Goal: Task Accomplishment & Management: Complete application form

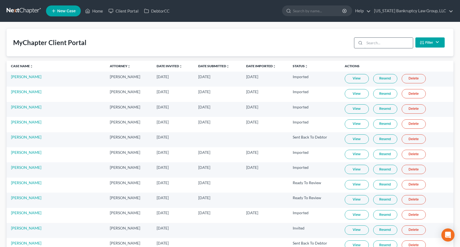
click at [374, 43] on input "search" at bounding box center [388, 43] width 48 height 10
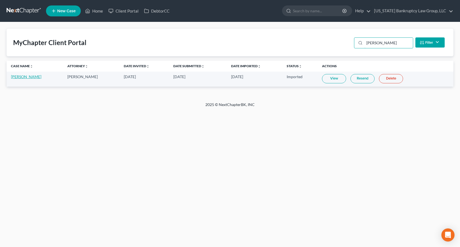
type input "[PERSON_NAME]"
click at [28, 76] on link "[PERSON_NAME]" at bounding box center [26, 76] width 30 height 5
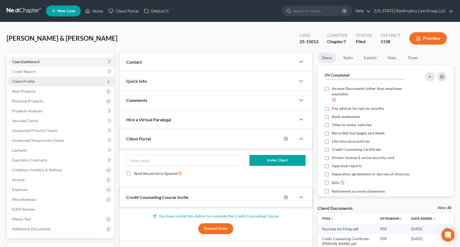
click at [34, 81] on span "Client Profile" at bounding box center [61, 82] width 106 height 10
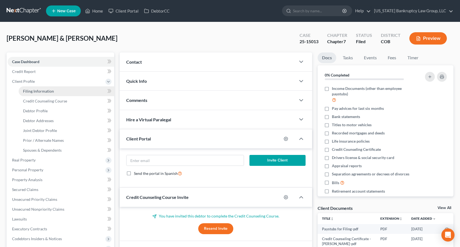
click at [43, 91] on span "Filing Information" at bounding box center [38, 91] width 31 height 5
select select "1"
select select "0"
select select "5"
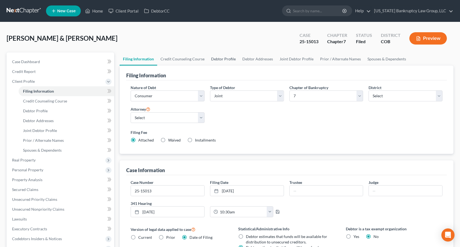
click at [226, 60] on link "Debtor Profile" at bounding box center [223, 59] width 31 height 13
select select "1"
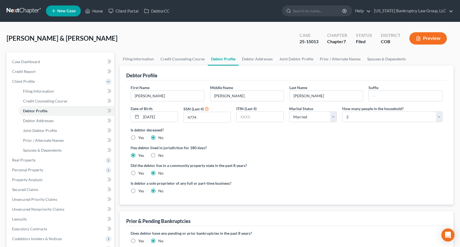
radio input "true"
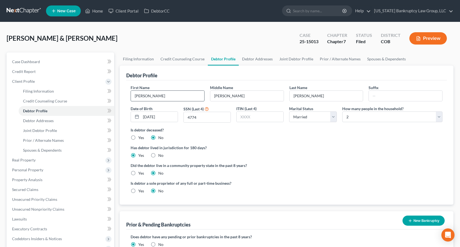
click at [141, 96] on input "[PERSON_NAME]" at bounding box center [167, 96] width 73 height 10
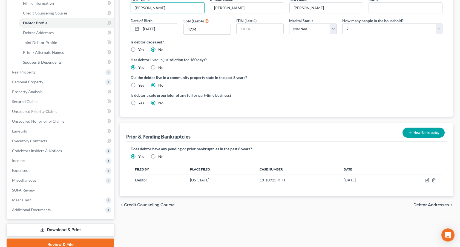
scroll to position [112, 0]
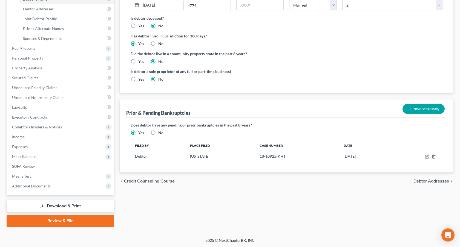
type input "[PERSON_NAME]"
click at [73, 204] on link "Download & Print" at bounding box center [61, 206] width 108 height 13
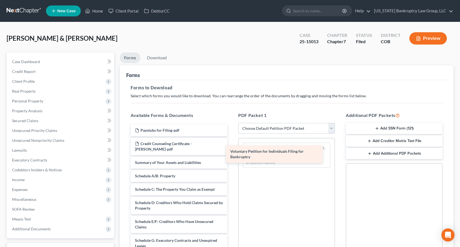
drag, startPoint x: 182, startPoint y: 161, endPoint x: 278, endPoint y: 156, distance: 95.4
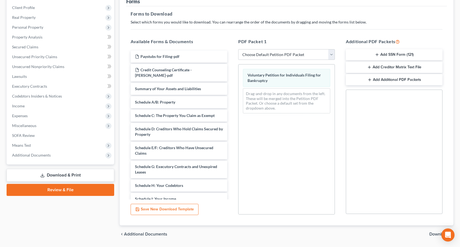
scroll to position [90, 0]
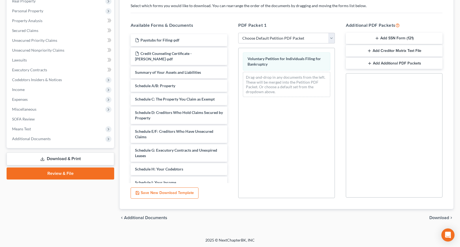
click at [434, 216] on span "Download" at bounding box center [439, 218] width 20 height 4
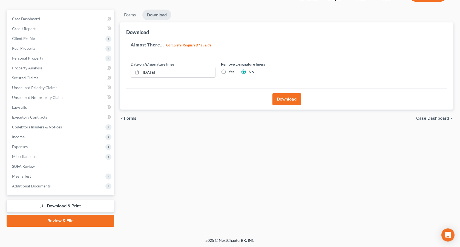
click at [286, 100] on button "Download" at bounding box center [286, 99] width 28 height 12
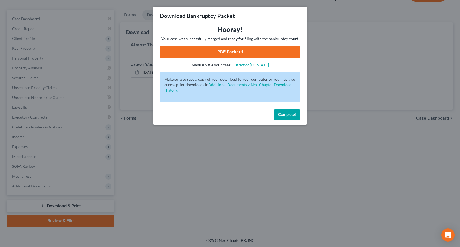
click at [247, 54] on link "PDF Packet 1" at bounding box center [230, 52] width 140 height 12
